Goal: Find specific page/section: Find specific page/section

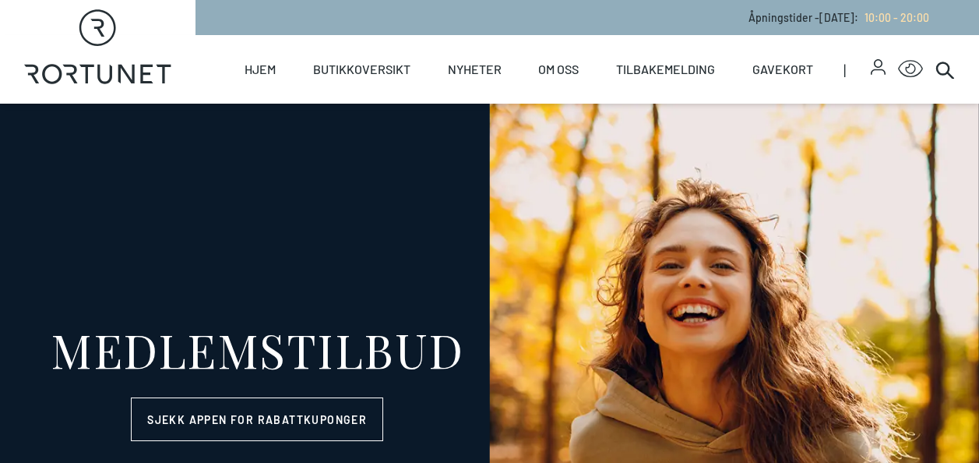
select select "NO"
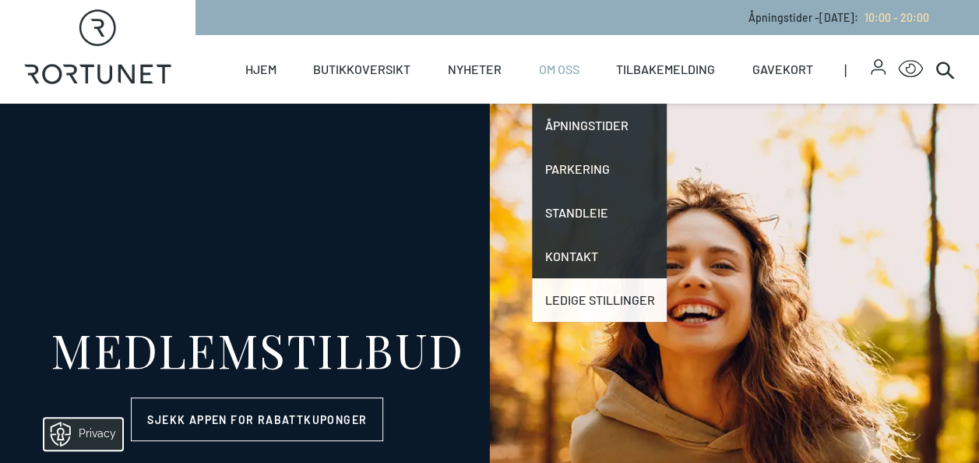
click at [601, 307] on link "Ledige stillinger" at bounding box center [599, 300] width 135 height 44
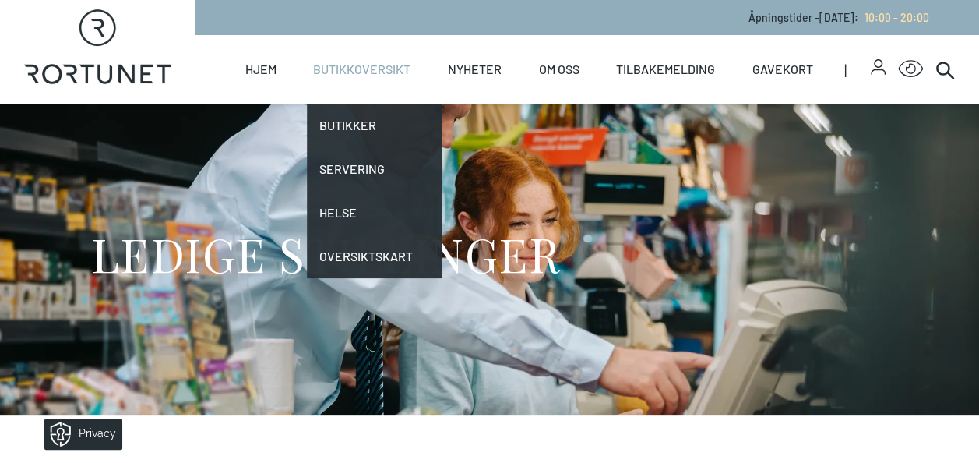
click at [374, 61] on link "Butikkoversikt" at bounding box center [361, 69] width 97 height 69
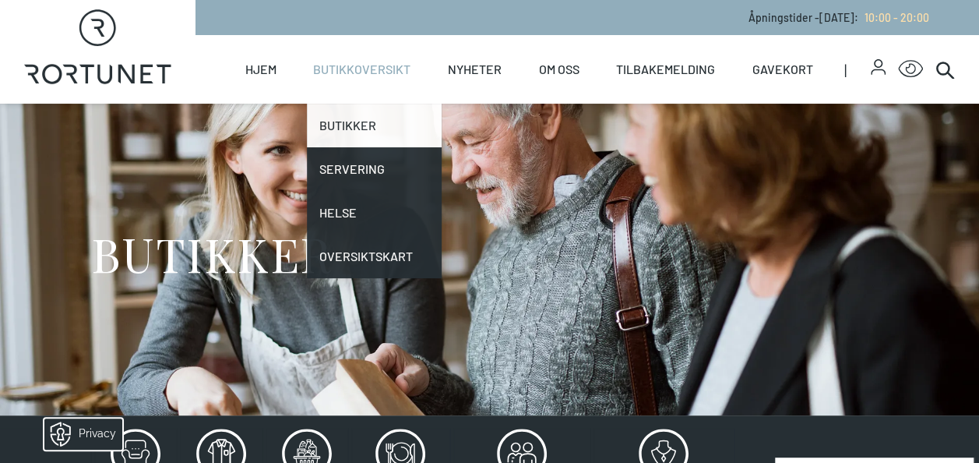
click at [379, 120] on link "Butikker" at bounding box center [374, 126] width 135 height 44
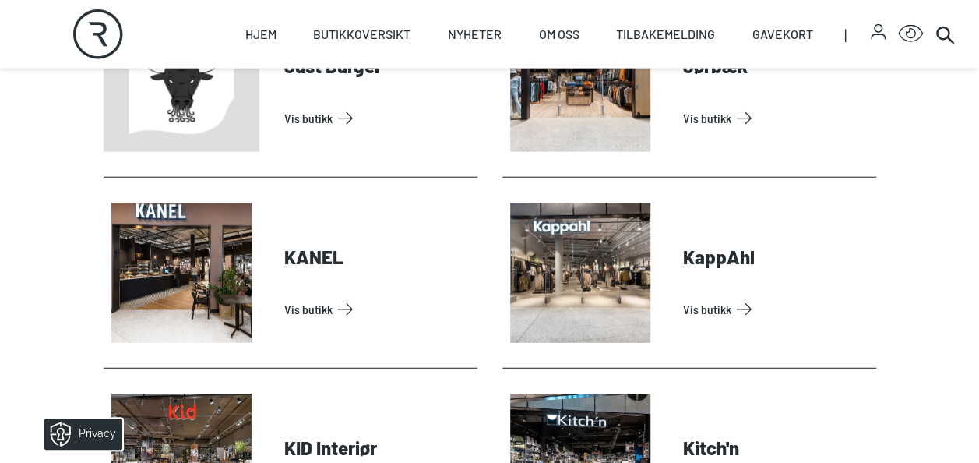
scroll to position [1852, 0]
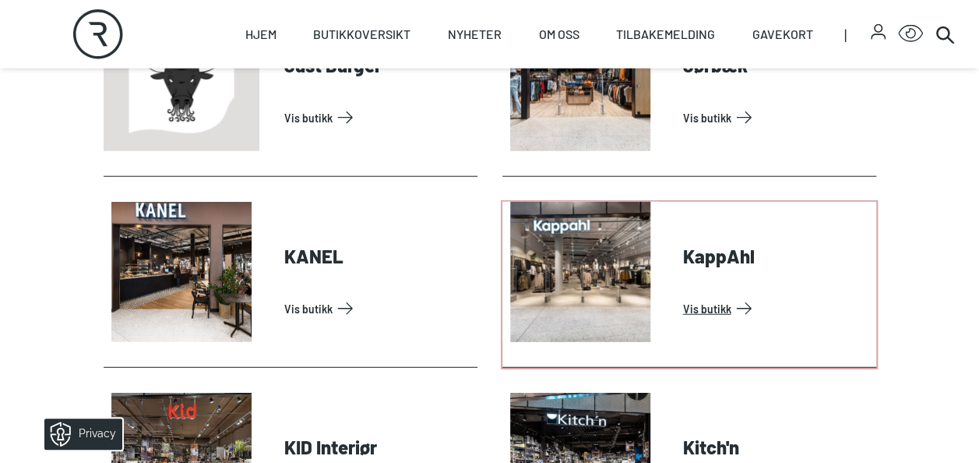
click at [696, 321] on link "Vis butikk" at bounding box center [776, 308] width 187 height 25
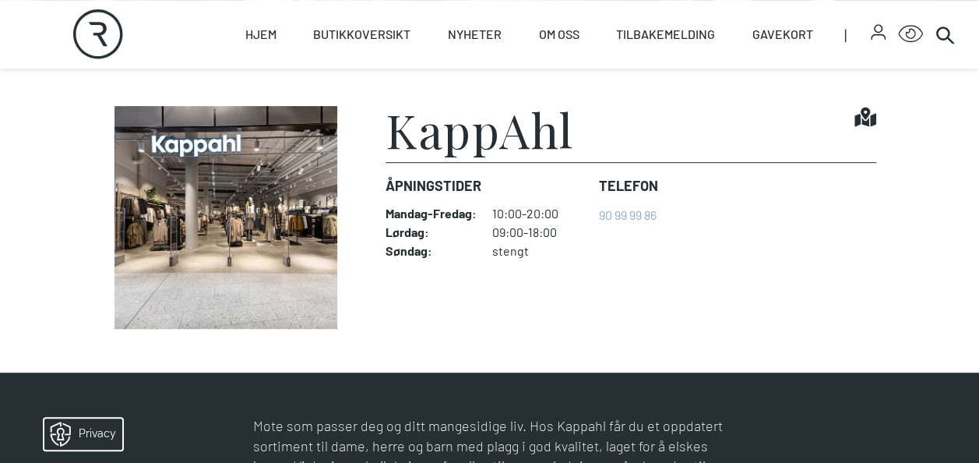
scroll to position [321, 0]
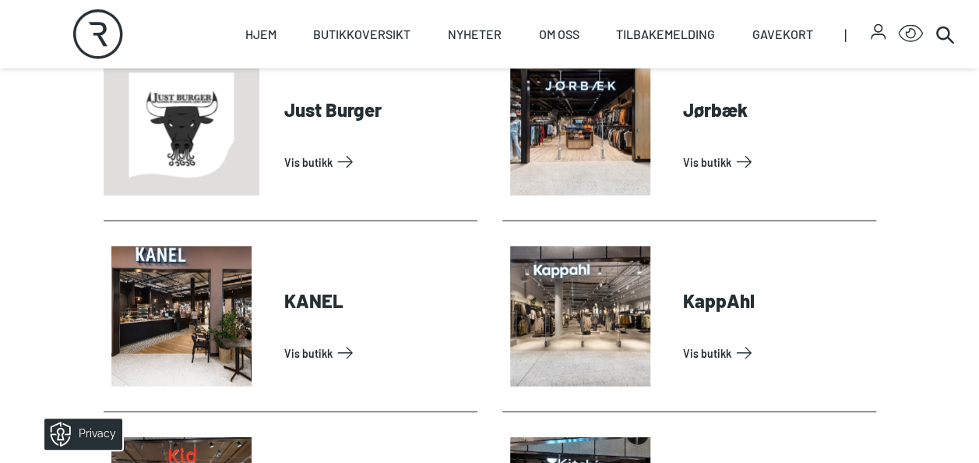
scroll to position [1852, 0]
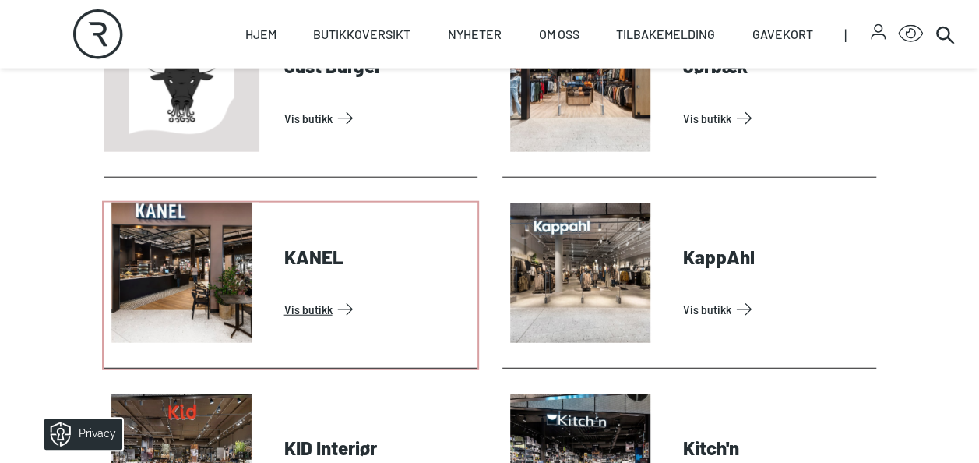
click at [309, 315] on link "Vis butikk" at bounding box center [377, 309] width 187 height 25
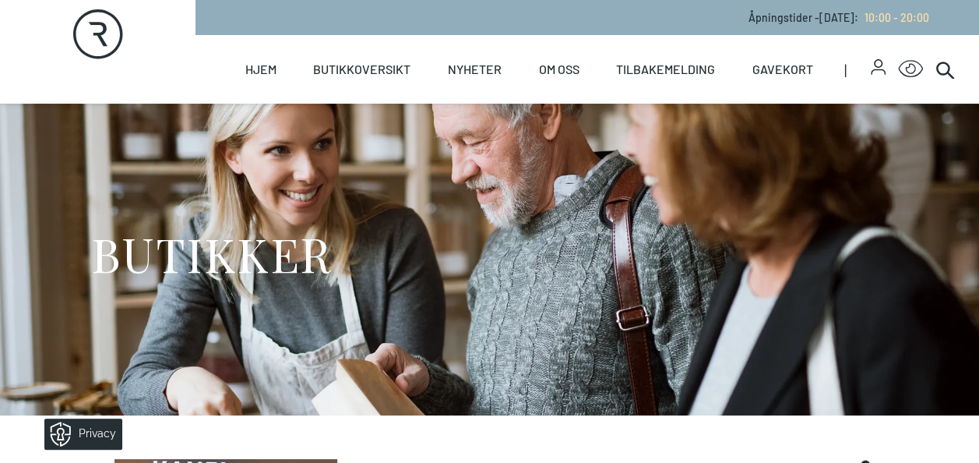
scroll to position [389, 0]
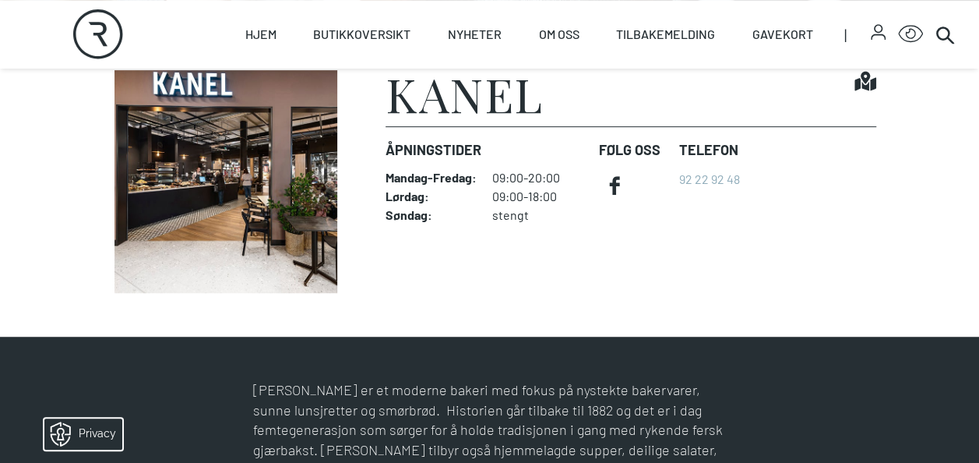
click at [747, 142] on dl "Åpningstider Mandag - Fredag : 09:00-20:00 Lørdag : 09:00-18:00 Søndag : stengt…" at bounding box center [630, 180] width 490 height 109
click at [522, 180] on dd "09:00-20:00" at bounding box center [539, 178] width 94 height 16
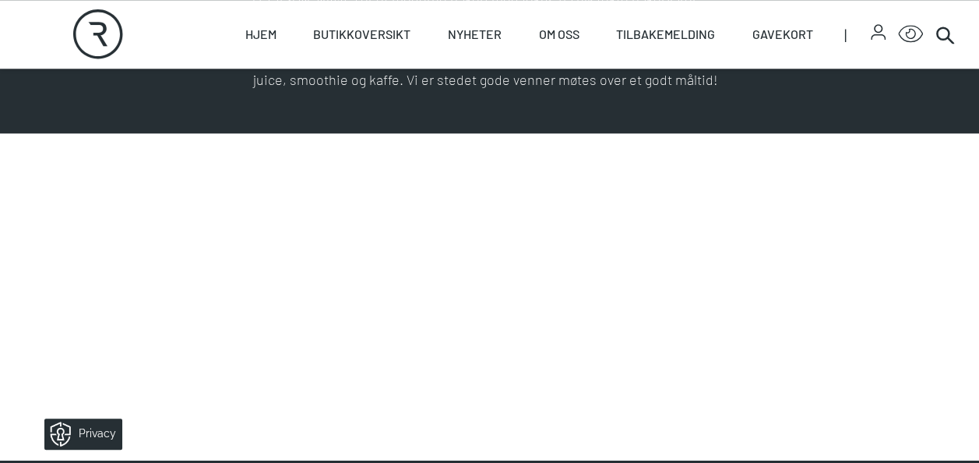
scroll to position [788, 0]
